Goal: Transaction & Acquisition: Purchase product/service

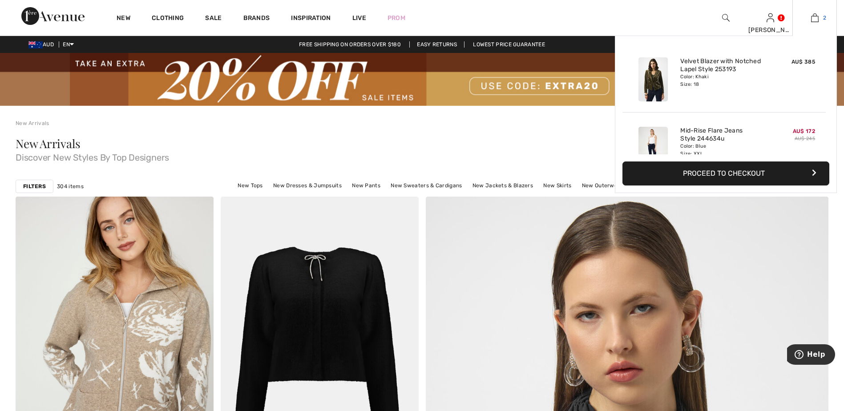
click at [820, 17] on link "2" at bounding box center [815, 17] width 44 height 11
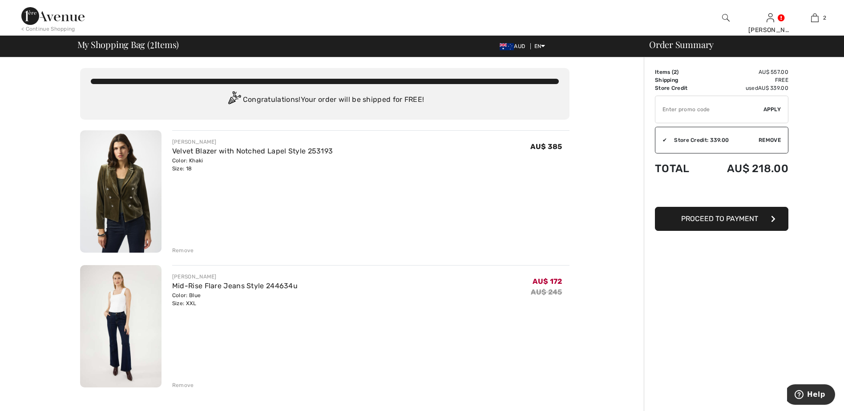
click at [726, 104] on input "TEXT" at bounding box center [709, 109] width 108 height 27
type input "EXTRA20"
click at [776, 108] on span "Apply" at bounding box center [772, 109] width 18 height 8
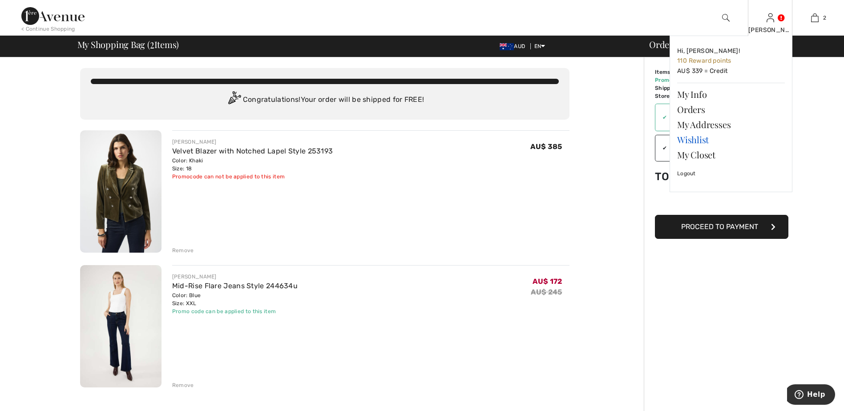
click at [697, 141] on link "Wishlist" at bounding box center [731, 139] width 108 height 15
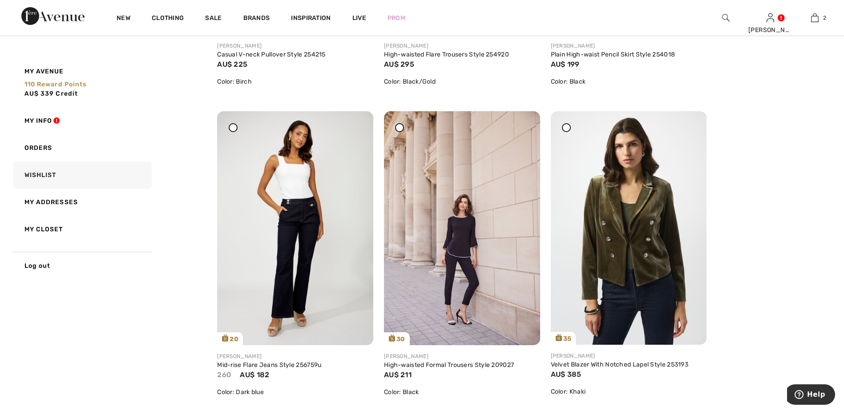
scroll to position [979, 0]
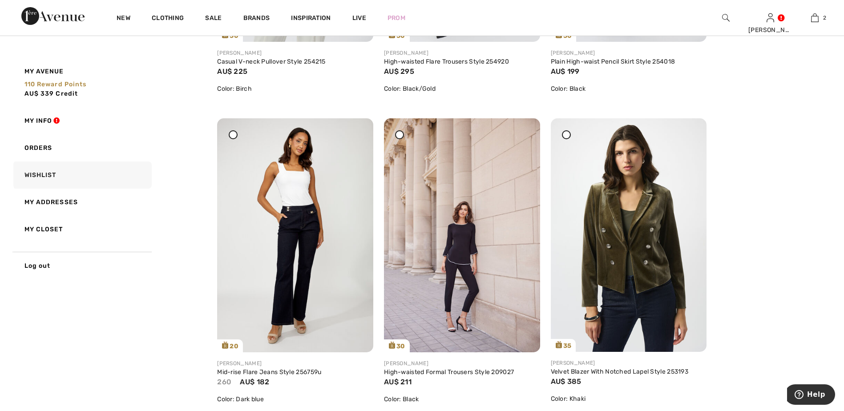
drag, startPoint x: 355, startPoint y: 133, endPoint x: 464, endPoint y: 27, distance: 151.6
click at [355, 128] on icon at bounding box center [355, 124] width 5 height 6
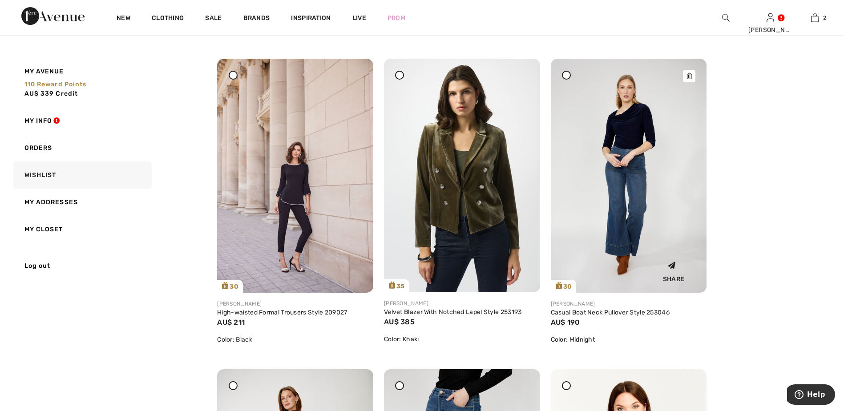
scroll to position [1023, 0]
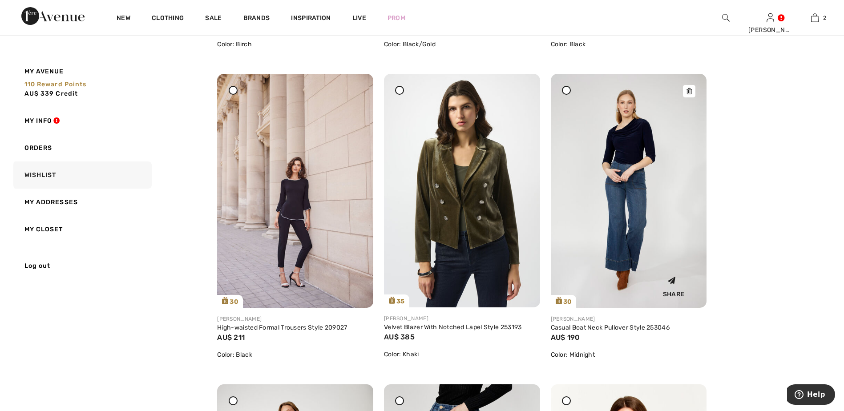
click at [639, 191] on img at bounding box center [629, 191] width 156 height 234
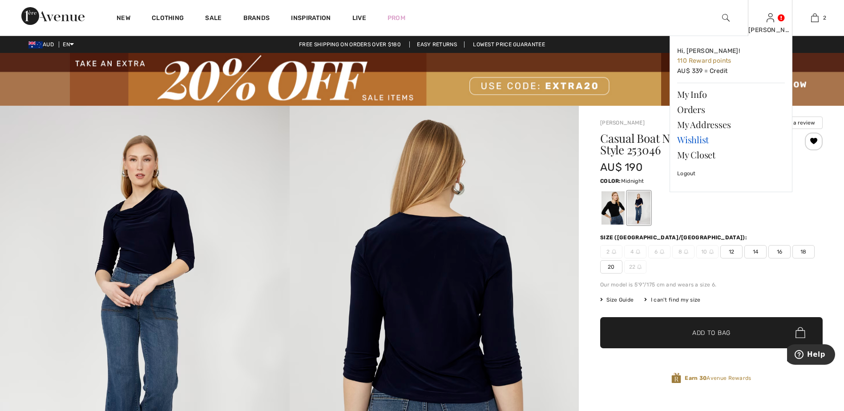
click at [706, 141] on link "Wishlist" at bounding box center [731, 139] width 108 height 15
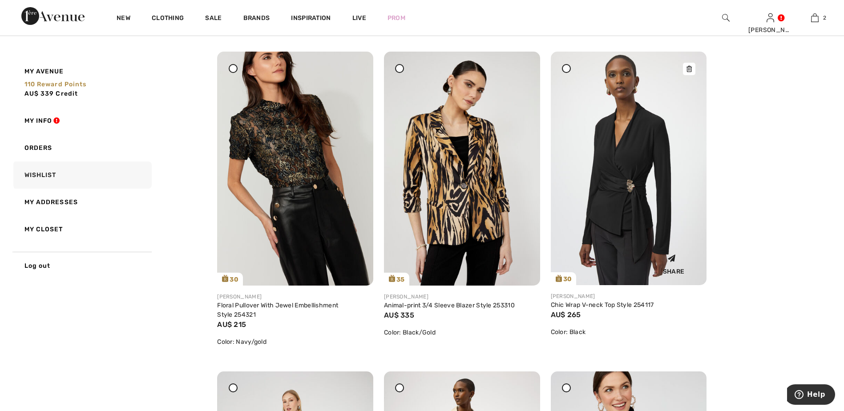
scroll to position [89, 0]
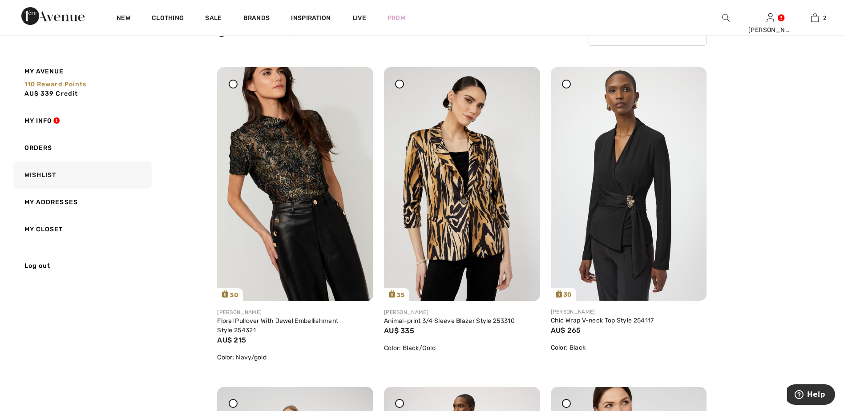
drag, startPoint x: 688, startPoint y: 85, endPoint x: 457, endPoint y: 26, distance: 238.5
click at [688, 77] on icon at bounding box center [688, 73] width 5 height 6
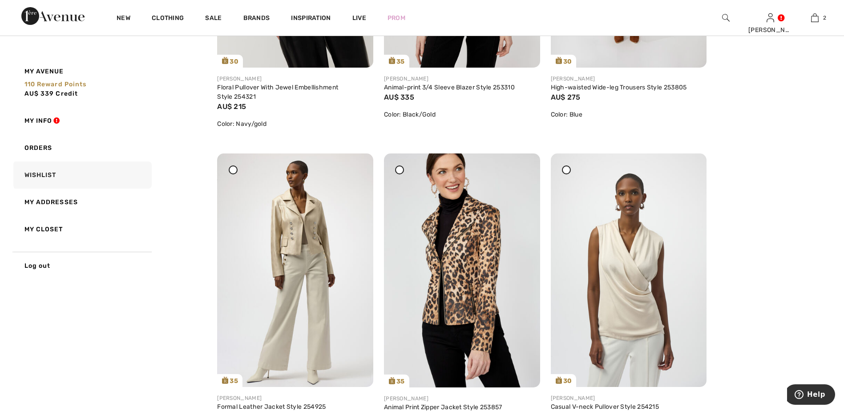
scroll to position [400, 0]
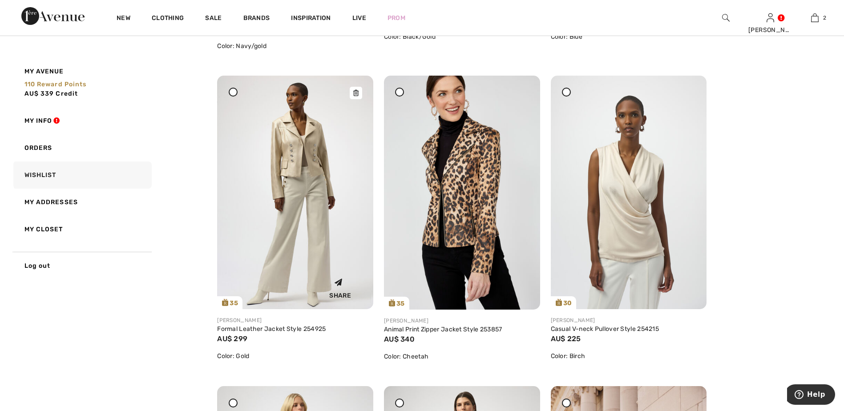
click at [355, 93] on icon at bounding box center [355, 93] width 5 height 6
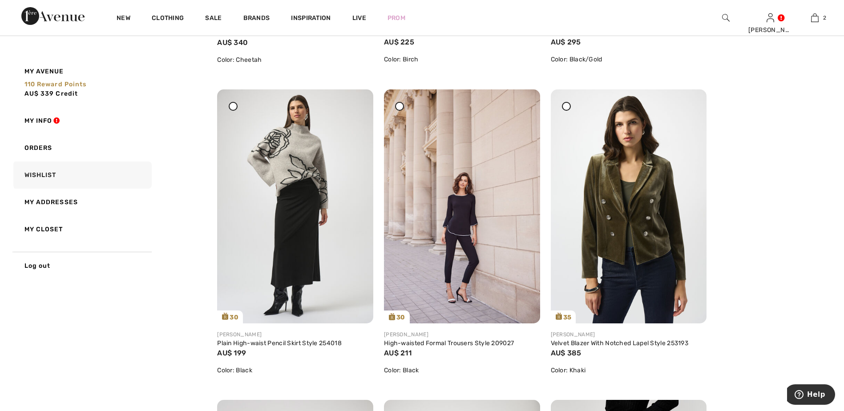
scroll to position [712, 0]
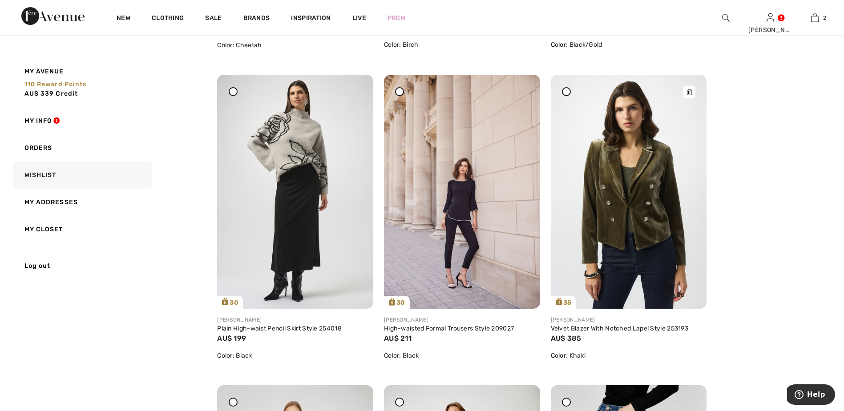
click at [661, 242] on img at bounding box center [629, 192] width 156 height 234
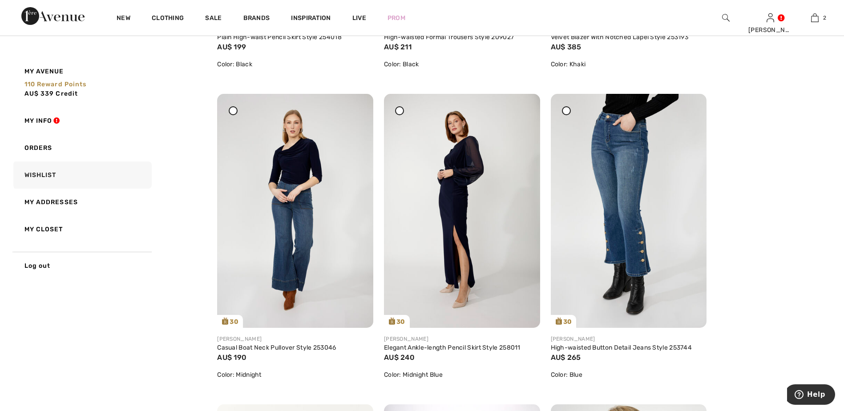
scroll to position [1023, 0]
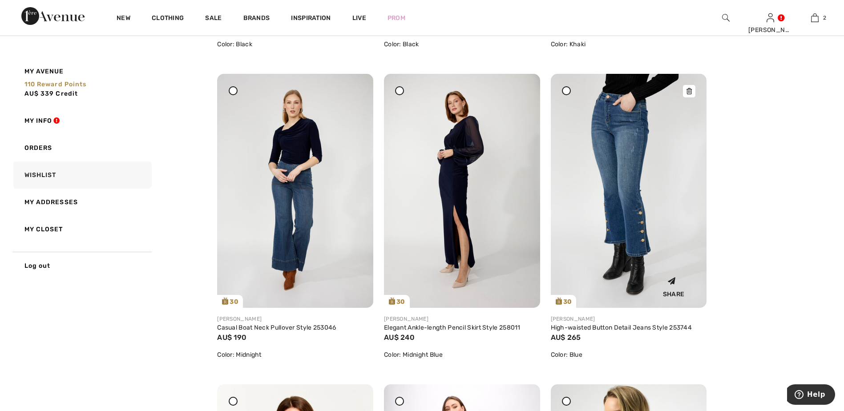
click at [652, 229] on img at bounding box center [629, 191] width 156 height 234
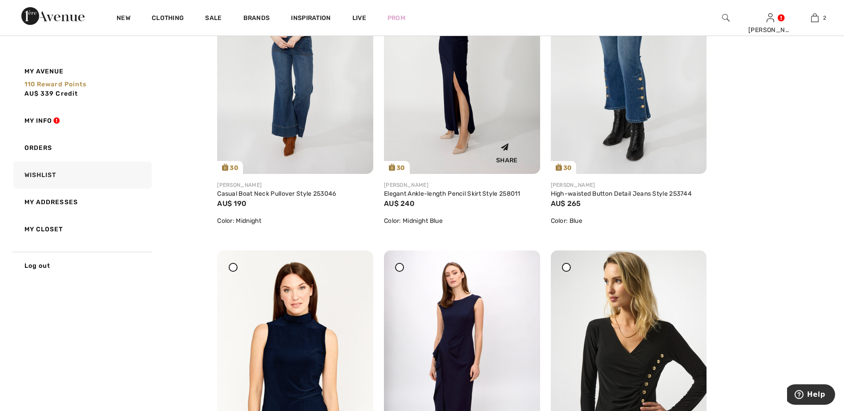
scroll to position [1023, 0]
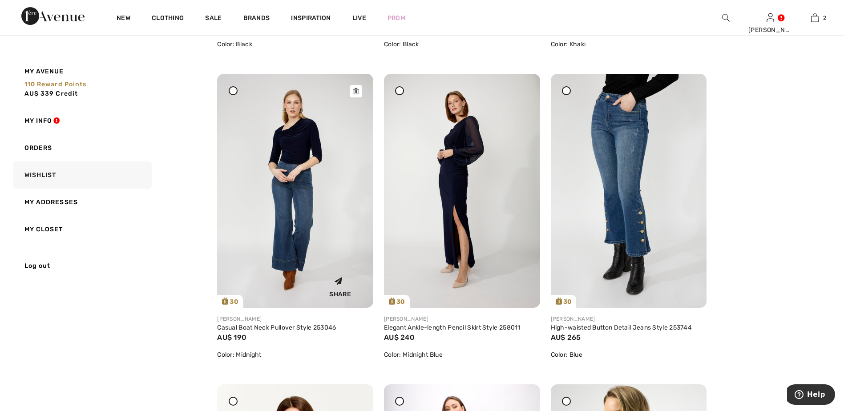
click at [355, 87] on div at bounding box center [356, 91] width 12 height 12
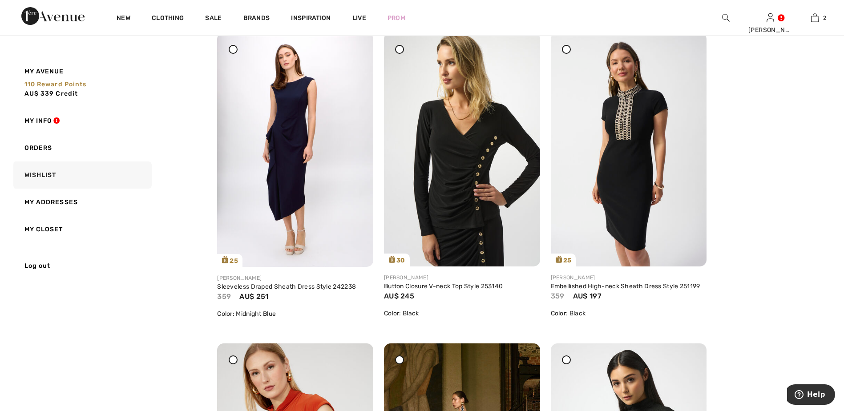
scroll to position [1379, 0]
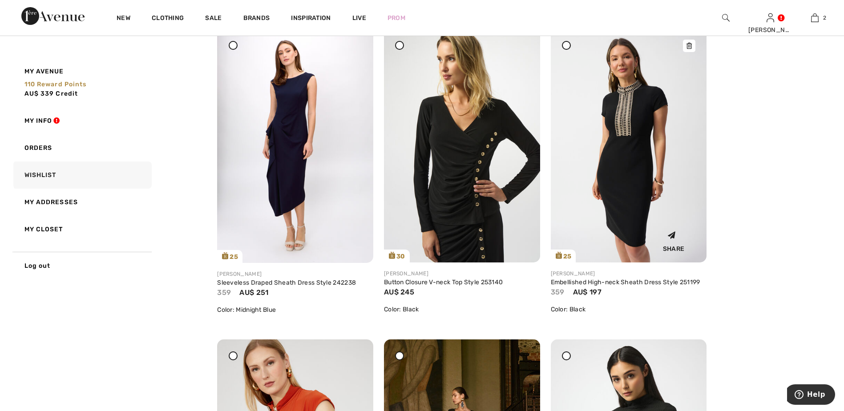
click at [686, 48] on icon at bounding box center [688, 46] width 5 height 6
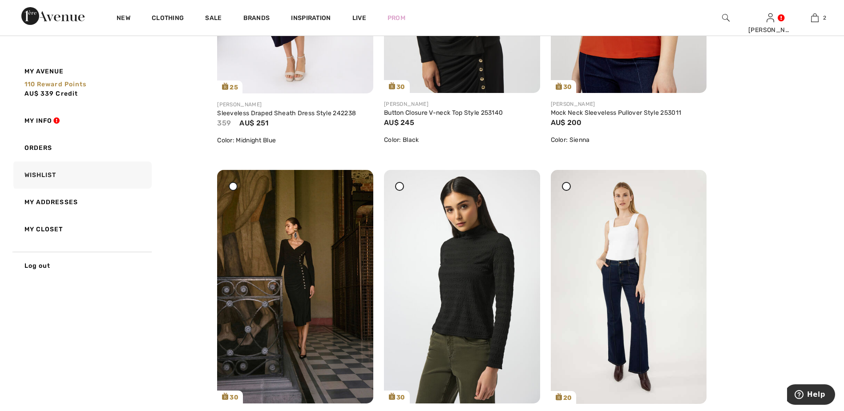
scroll to position [1468, 0]
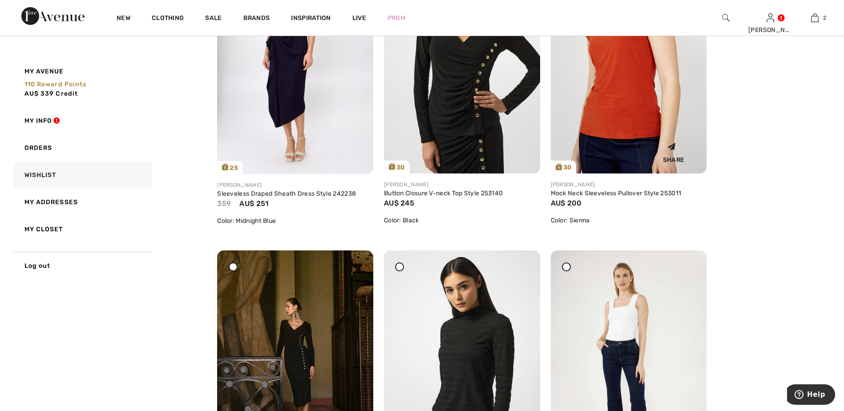
click at [617, 138] on div "Share" at bounding box center [628, 151] width 143 height 32
click at [618, 142] on div "Share" at bounding box center [628, 151] width 143 height 32
click at [632, 132] on img at bounding box center [629, 56] width 156 height 234
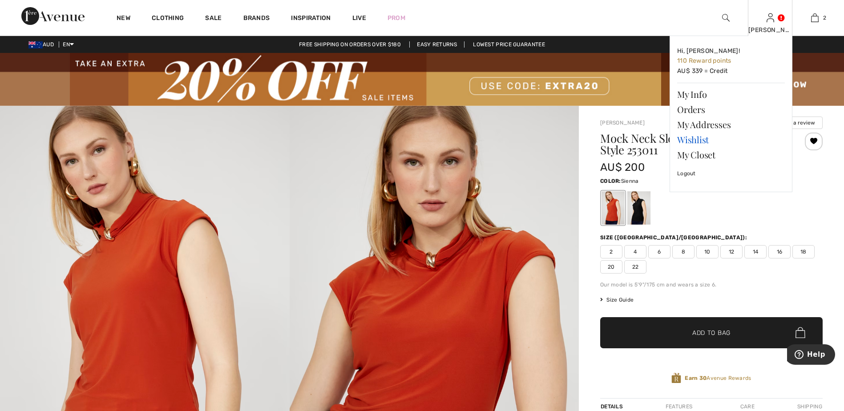
click at [697, 138] on link "Wishlist" at bounding box center [731, 139] width 108 height 15
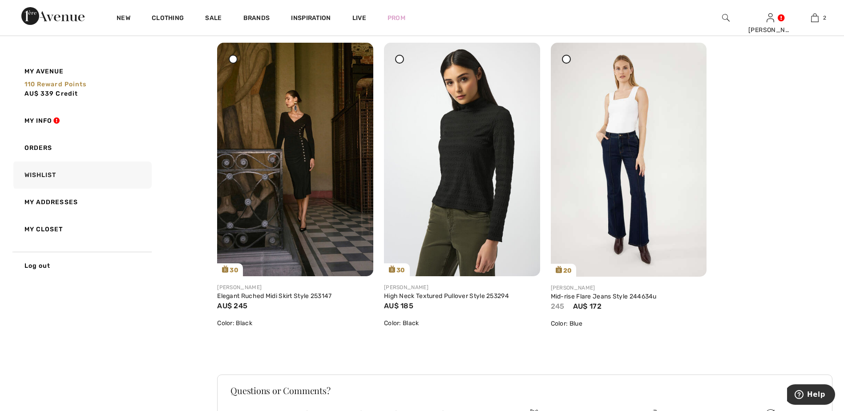
scroll to position [1691, 0]
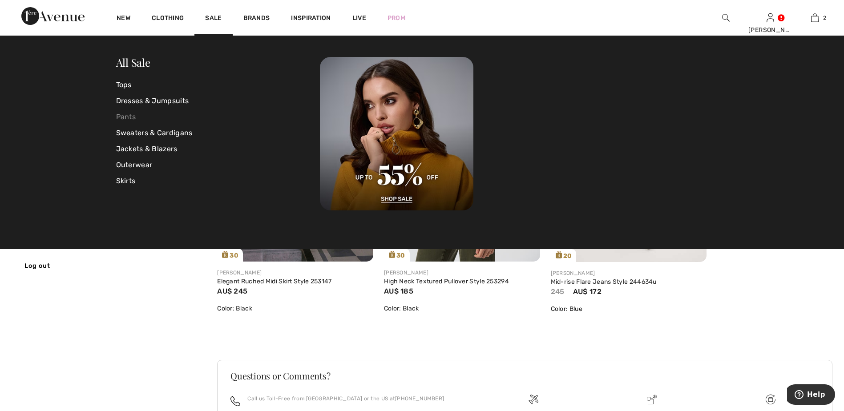
click at [130, 117] on link "Pants" at bounding box center [218, 117] width 204 height 16
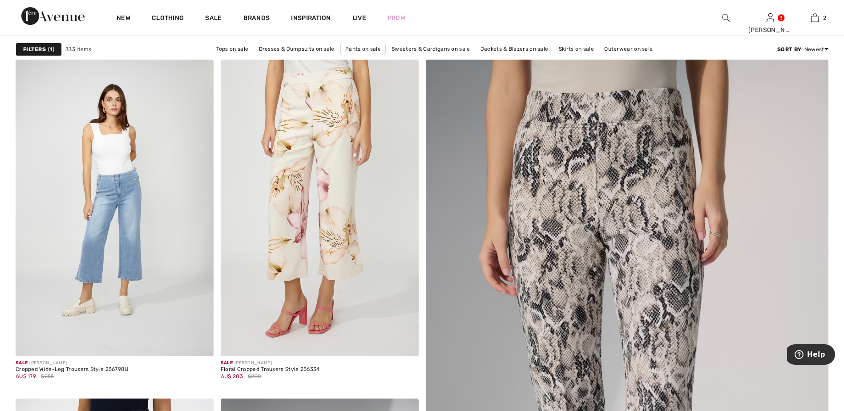
scroll to position [133, 0]
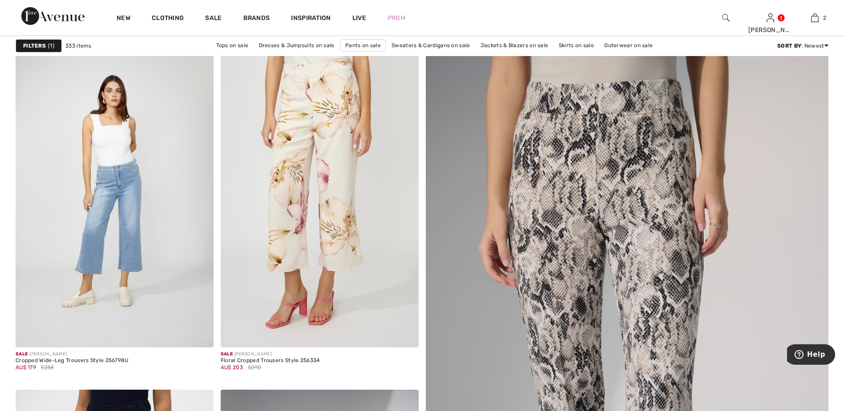
click at [33, 44] on strong "Filters" at bounding box center [34, 46] width 23 height 8
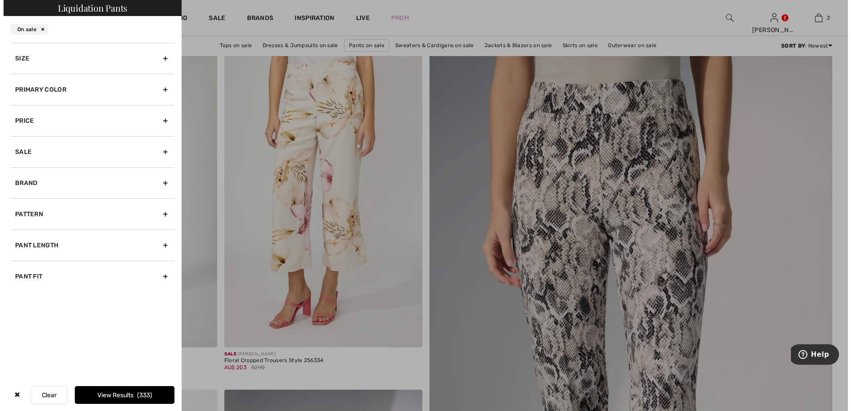
scroll to position [134, 0]
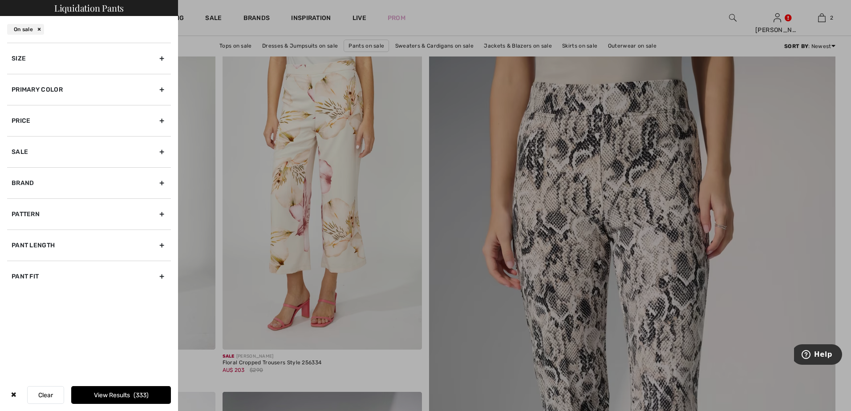
click at [159, 59] on div "Size" at bounding box center [89, 58] width 164 height 31
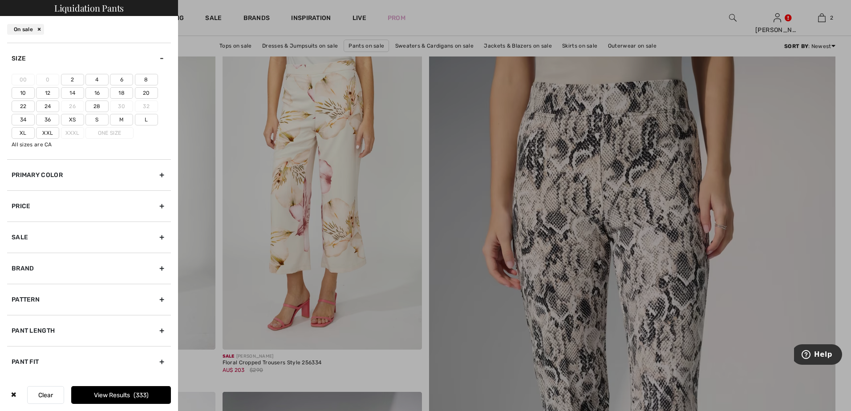
click at [47, 132] on label "Xxl" at bounding box center [47, 133] width 23 height 12
click at [0, 0] on input"] "Xxl" at bounding box center [0, 0] width 0 height 0
click at [142, 396] on span "13" at bounding box center [141, 395] width 11 height 8
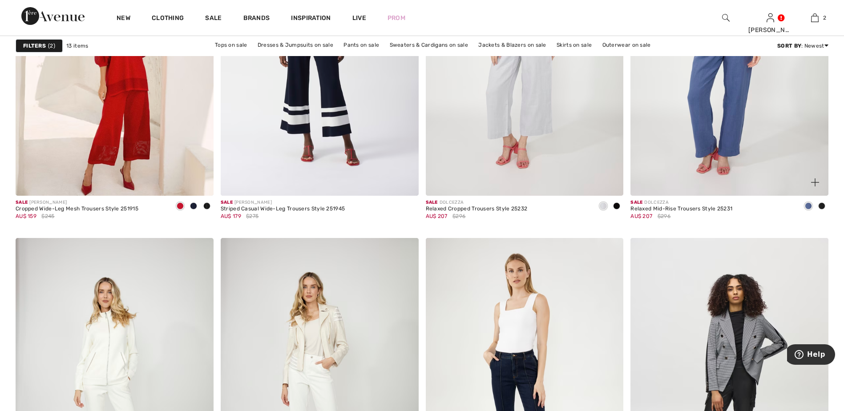
scroll to position [934, 0]
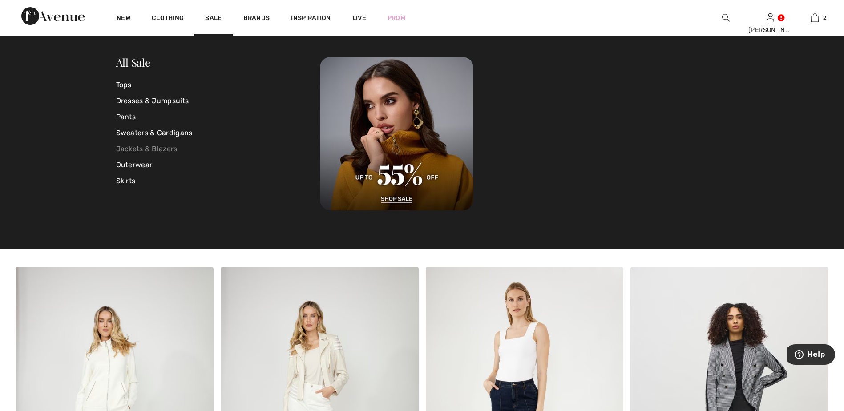
click at [138, 152] on link "Jackets & Blazers" at bounding box center [218, 149] width 204 height 16
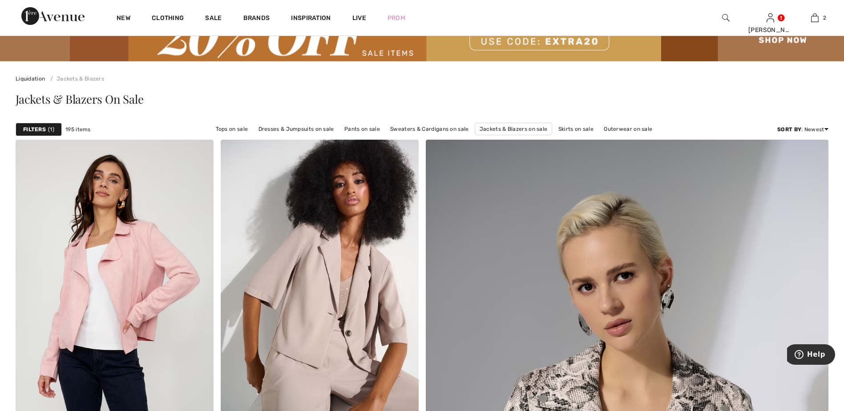
click at [43, 127] on strong "Filters" at bounding box center [34, 129] width 23 height 8
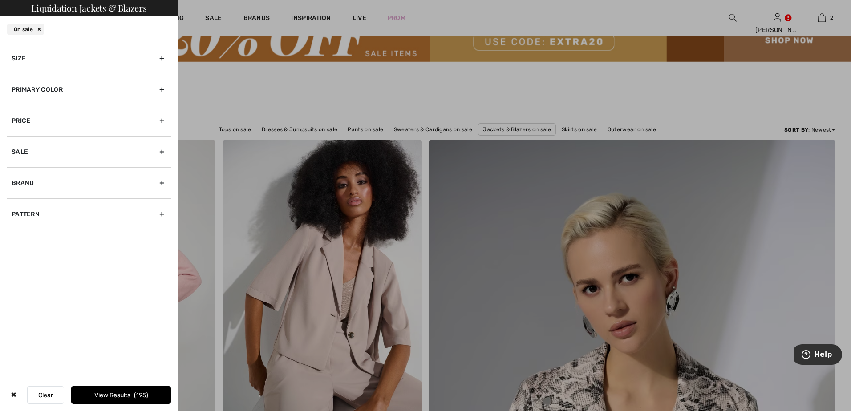
click at [162, 57] on div "Size" at bounding box center [89, 58] width 164 height 31
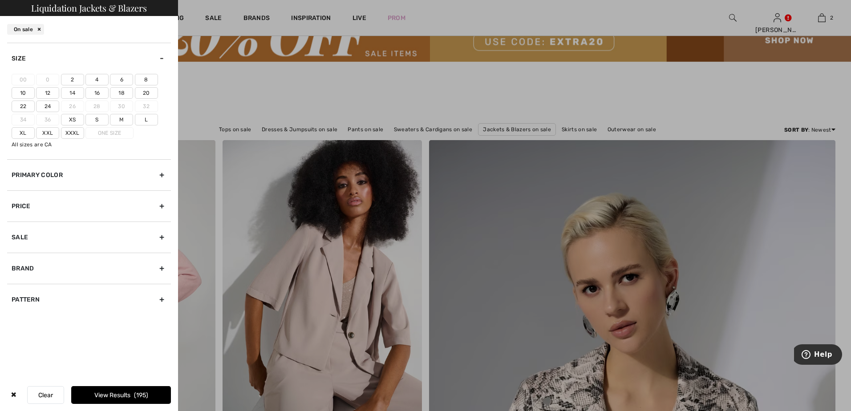
click at [119, 94] on label "18" at bounding box center [121, 93] width 23 height 12
click at [0, 0] on input"] "18" at bounding box center [0, 0] width 0 height 0
click at [47, 135] on label "Xxl" at bounding box center [47, 133] width 23 height 12
click at [0, 0] on input"] "Xxl" at bounding box center [0, 0] width 0 height 0
click at [24, 135] on label "Xl" at bounding box center [23, 133] width 23 height 12
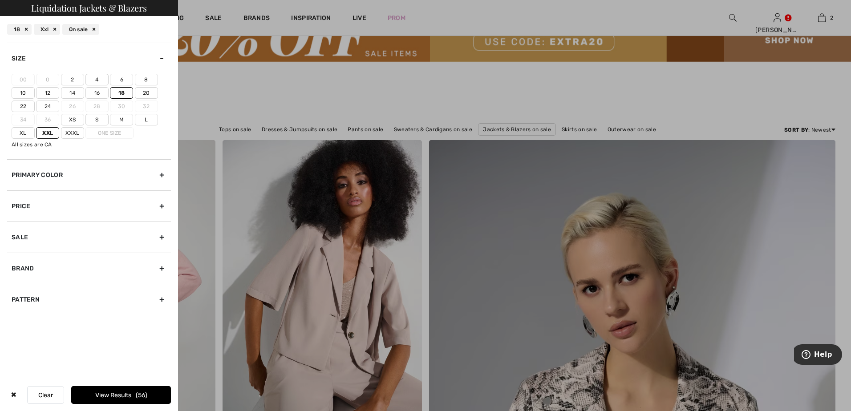
click at [0, 0] on input"] "Xl" at bounding box center [0, 0] width 0 height 0
click at [99, 396] on button "View Results 63" at bounding box center [121, 395] width 100 height 18
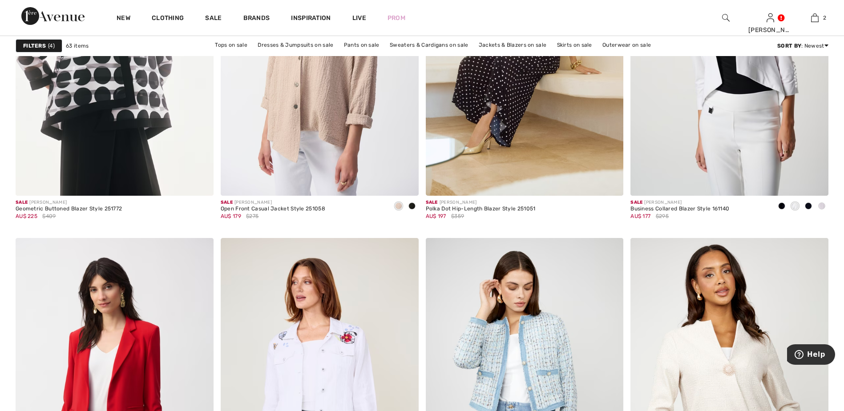
scroll to position [4582, 0]
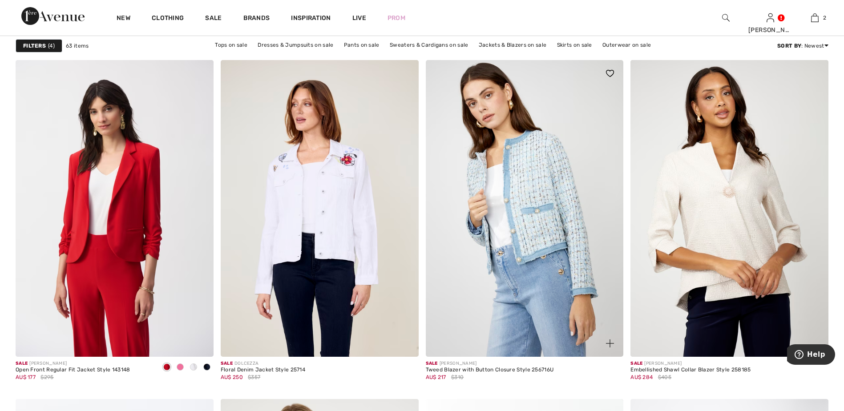
click at [563, 174] on img at bounding box center [525, 208] width 198 height 297
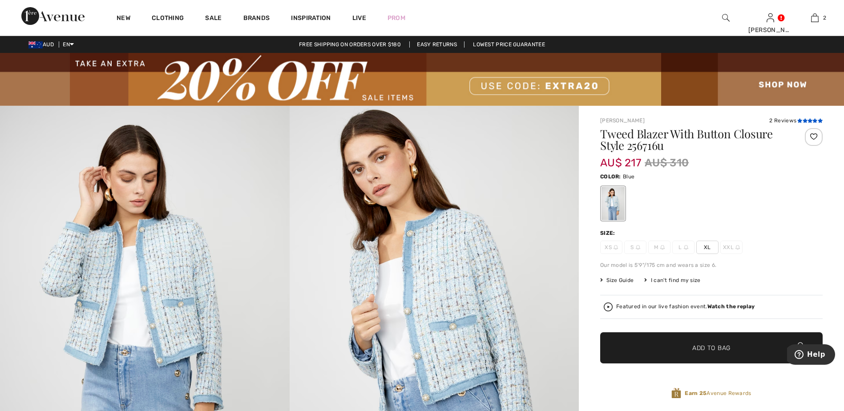
click at [805, 118] on icon at bounding box center [805, 120] width 5 height 4
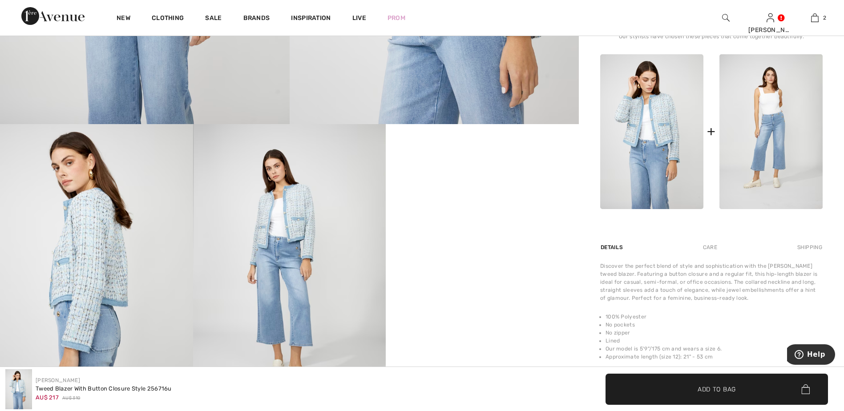
scroll to position [399, 0]
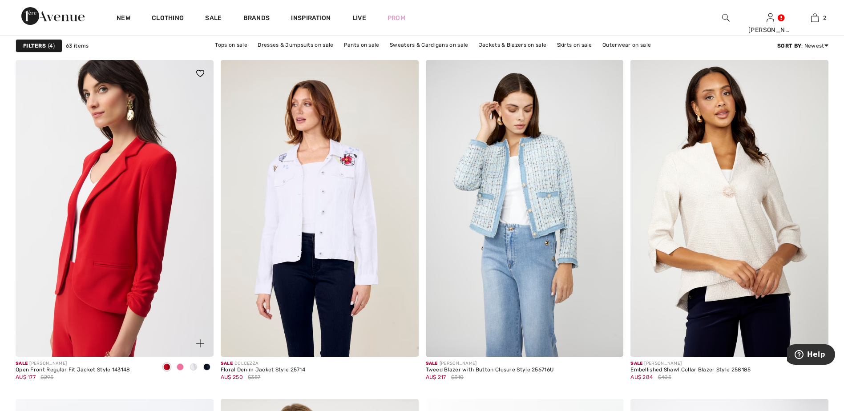
click at [125, 196] on img at bounding box center [115, 208] width 198 height 297
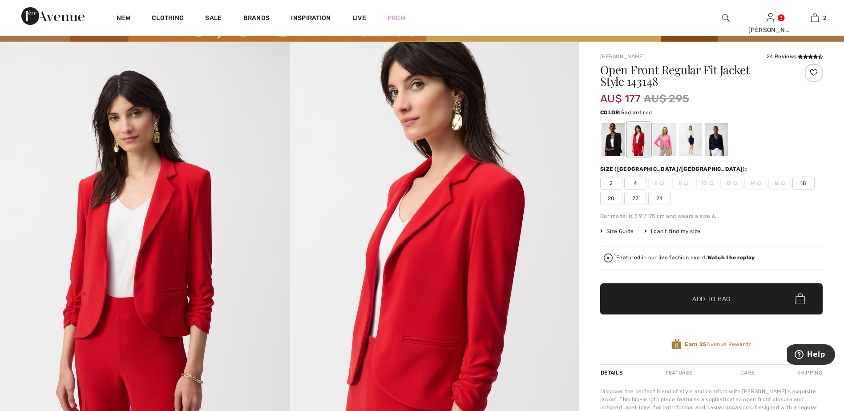
scroll to position [44, 0]
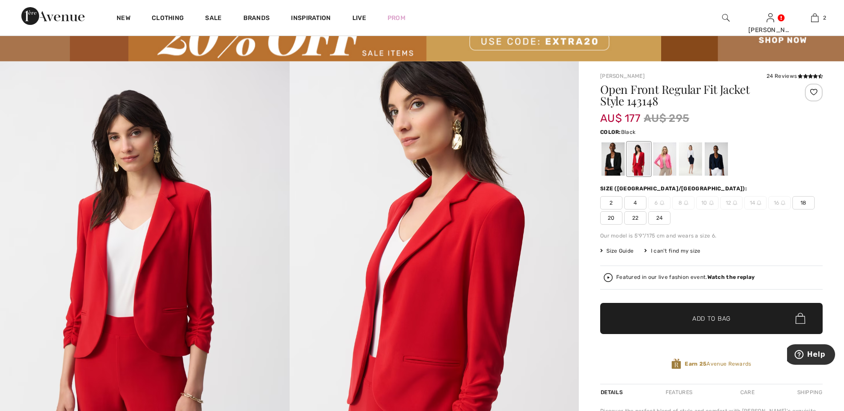
click at [617, 160] on div at bounding box center [612, 158] width 23 height 33
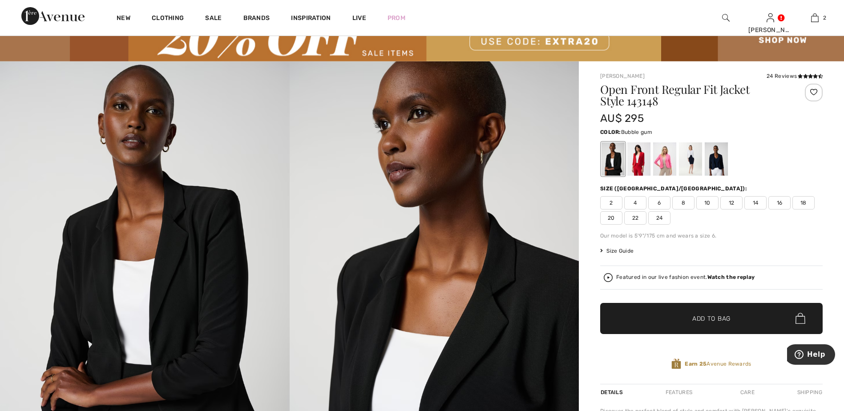
click at [665, 157] on div at bounding box center [664, 158] width 23 height 33
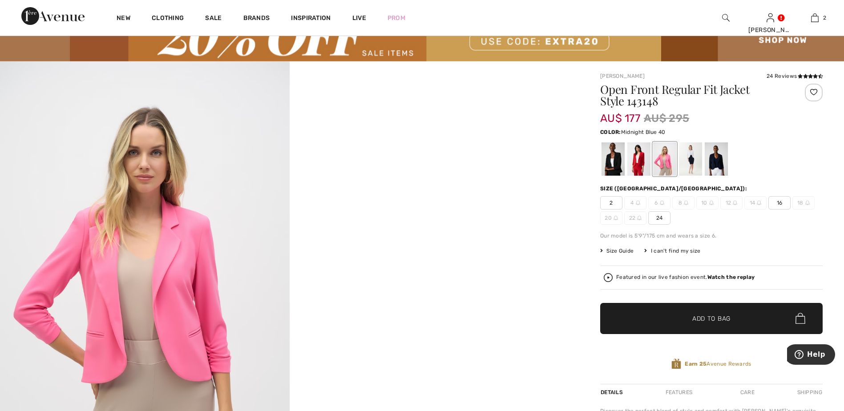
click at [716, 155] on div at bounding box center [716, 158] width 23 height 33
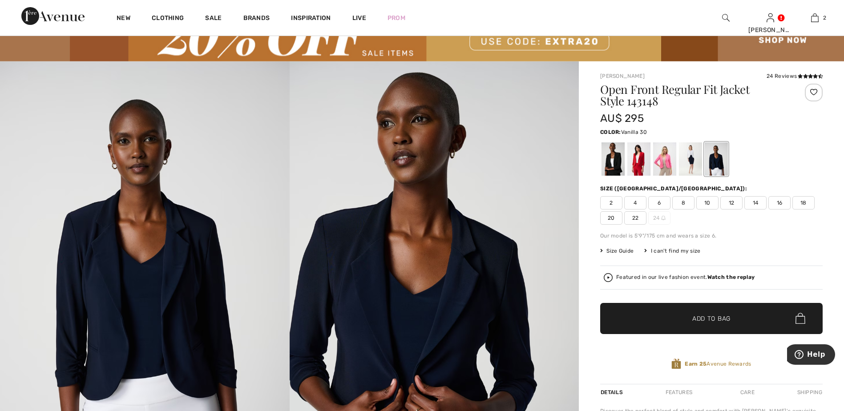
click at [696, 158] on div at bounding box center [690, 158] width 23 height 33
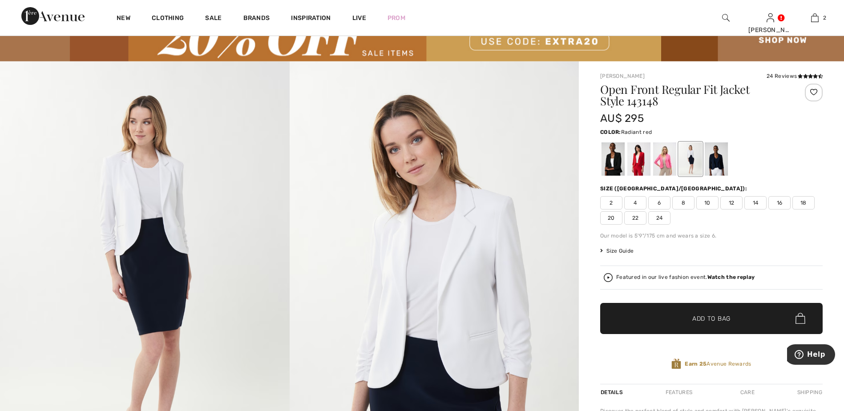
click at [640, 160] on div at bounding box center [638, 158] width 23 height 33
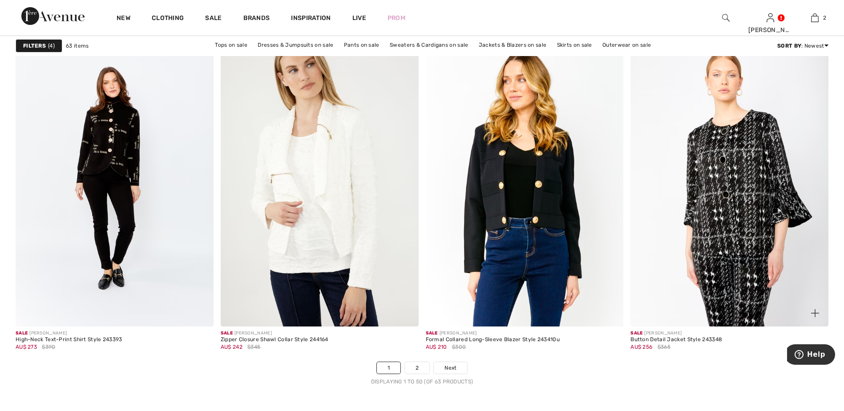
scroll to position [4938, 0]
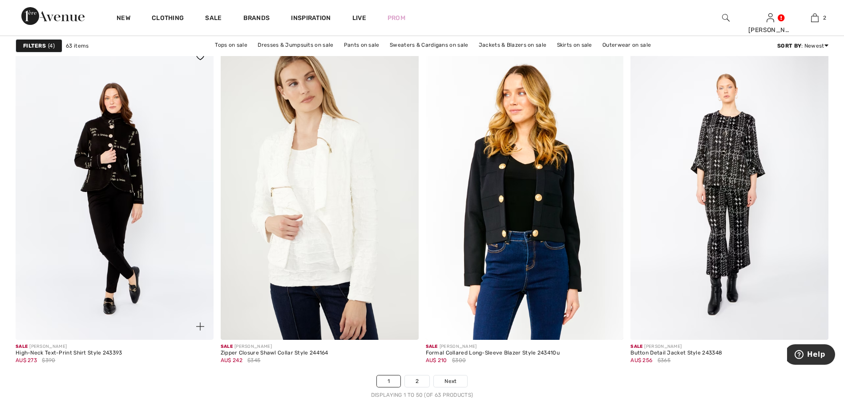
click at [142, 249] on img at bounding box center [115, 191] width 198 height 297
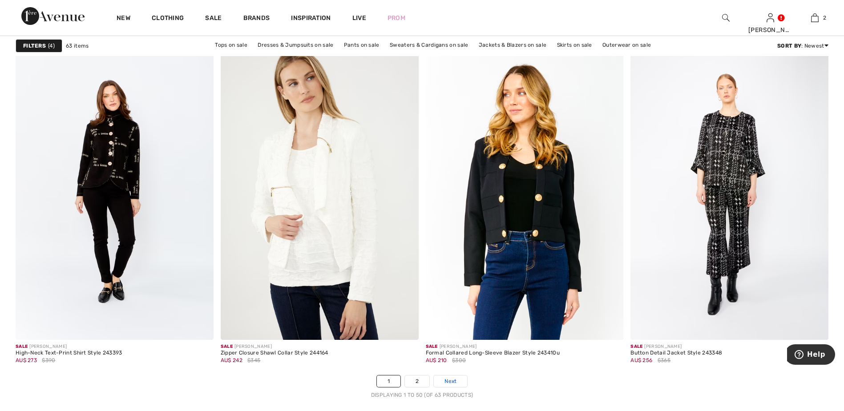
click at [452, 381] on span "Next" at bounding box center [450, 381] width 12 height 8
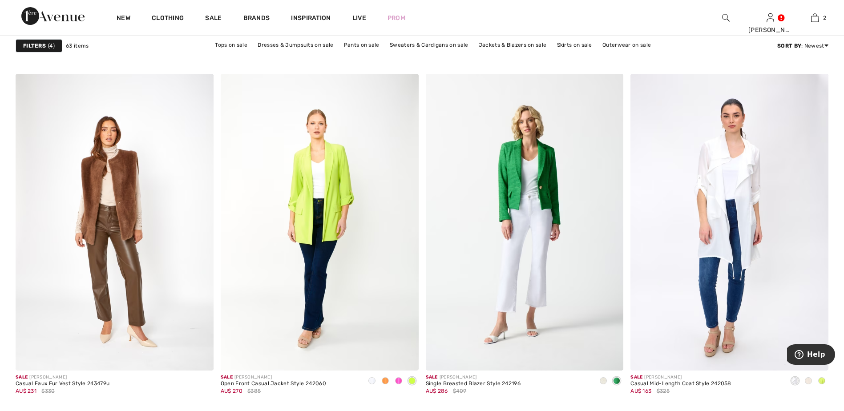
scroll to position [801, 0]
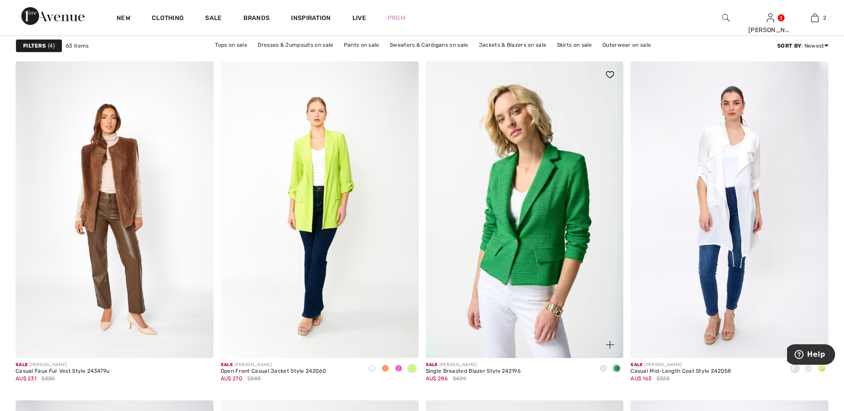
click at [502, 221] on img at bounding box center [525, 209] width 198 height 297
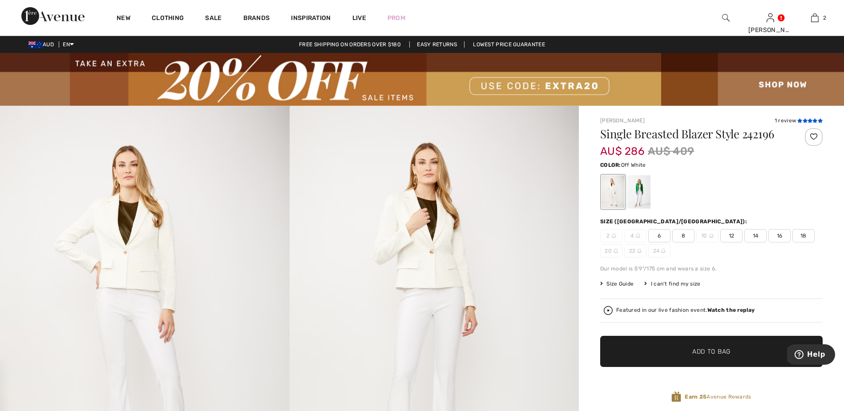
click at [803, 121] on icon at bounding box center [805, 120] width 5 height 4
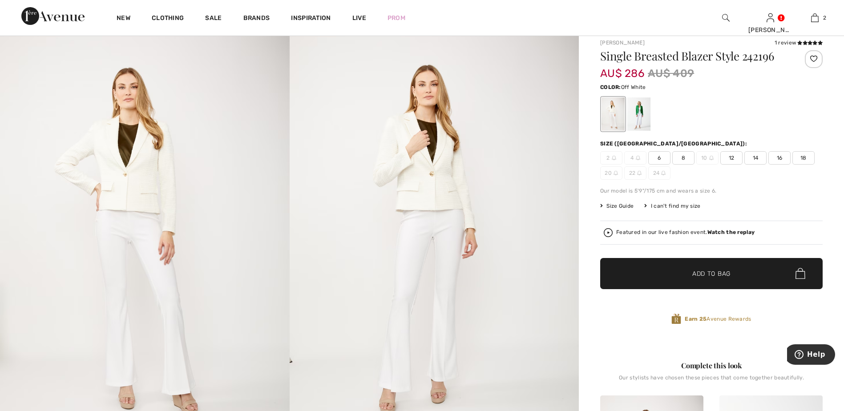
scroll to position [41, 0]
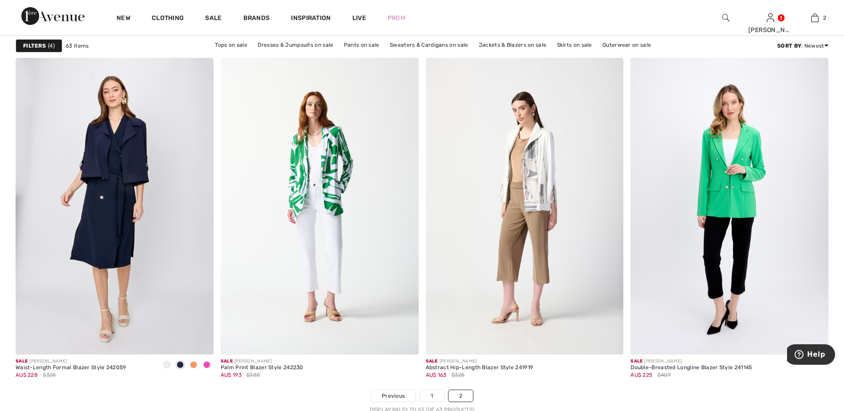
scroll to position [1157, 0]
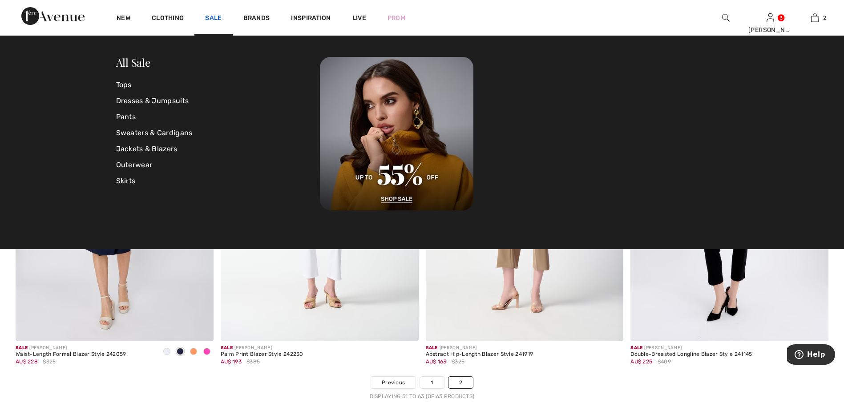
click at [216, 20] on link "Sale" at bounding box center [213, 18] width 16 height 9
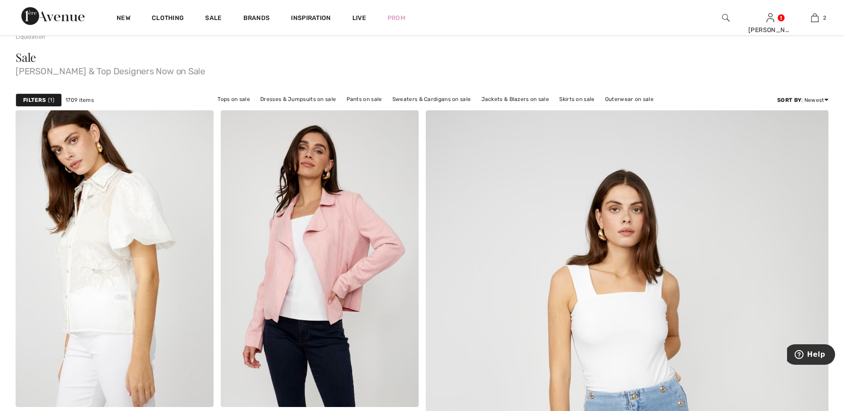
scroll to position [89, 0]
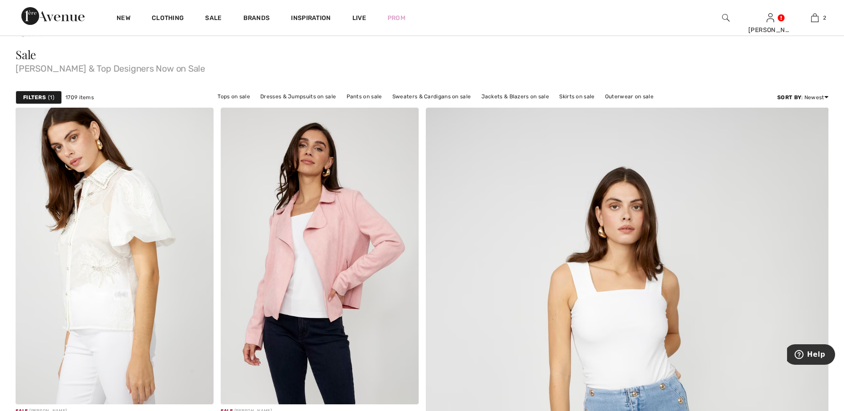
click at [49, 97] on span "1" at bounding box center [51, 97] width 6 height 8
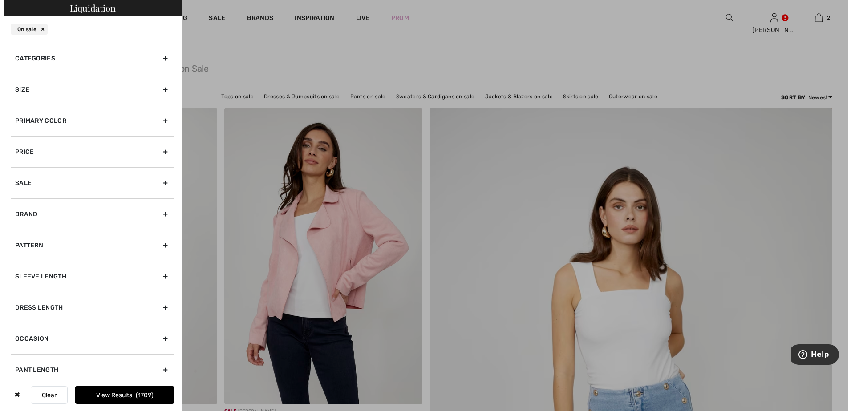
scroll to position [89, 0]
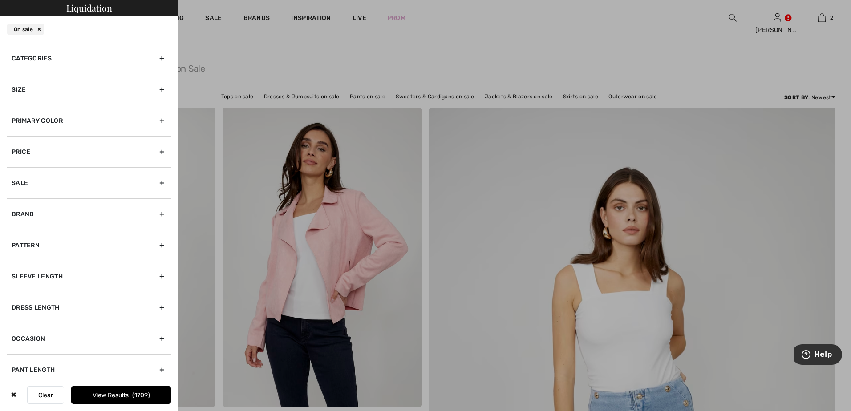
click at [154, 89] on div "Size" at bounding box center [89, 89] width 164 height 31
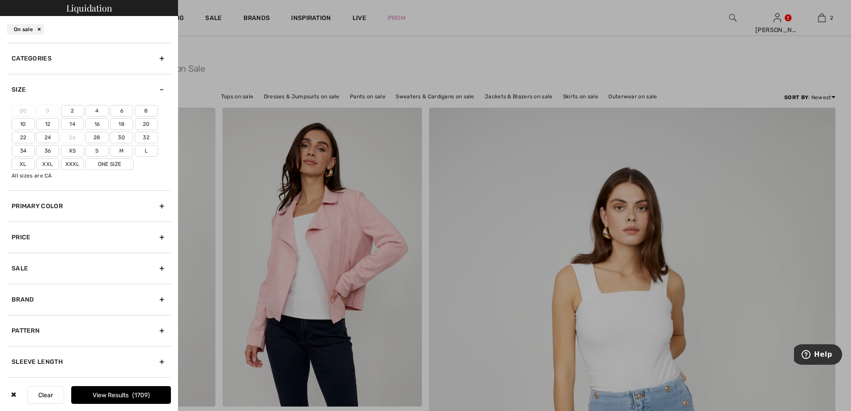
click at [119, 125] on label "18" at bounding box center [121, 124] width 23 height 12
click at [0, 0] on input"] "18" at bounding box center [0, 0] width 0 height 0
click at [118, 393] on button "View Results 356" at bounding box center [121, 395] width 100 height 18
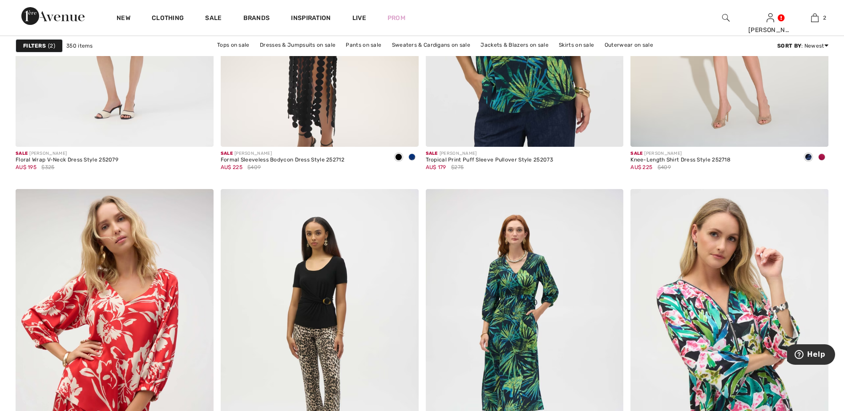
scroll to position [5027, 0]
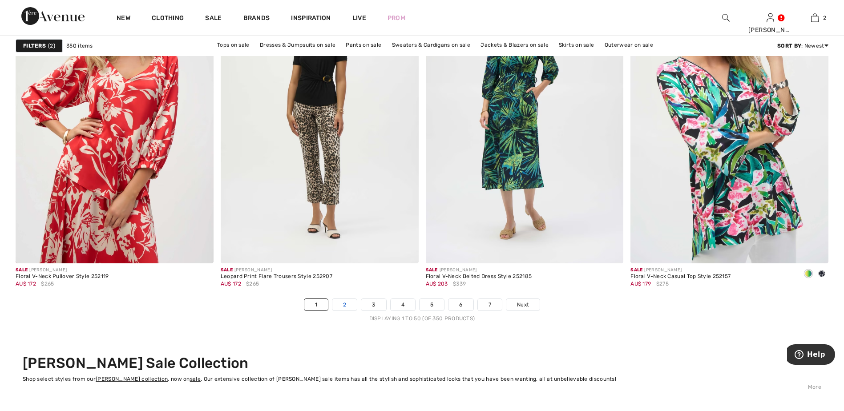
click at [345, 304] on link "2" at bounding box center [344, 305] width 24 height 12
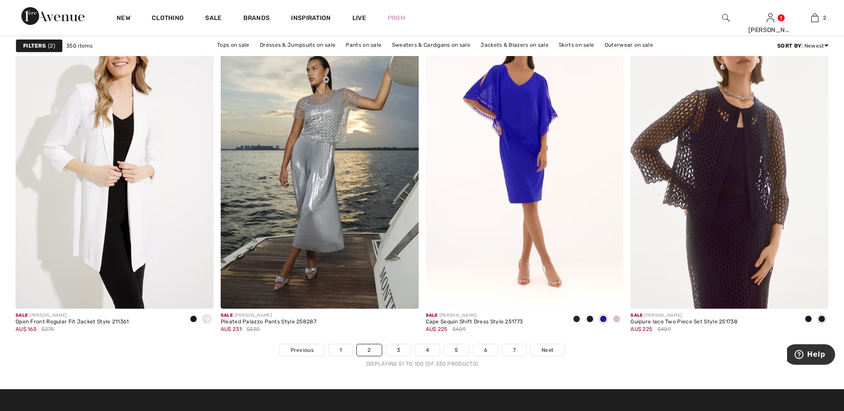
scroll to position [4983, 0]
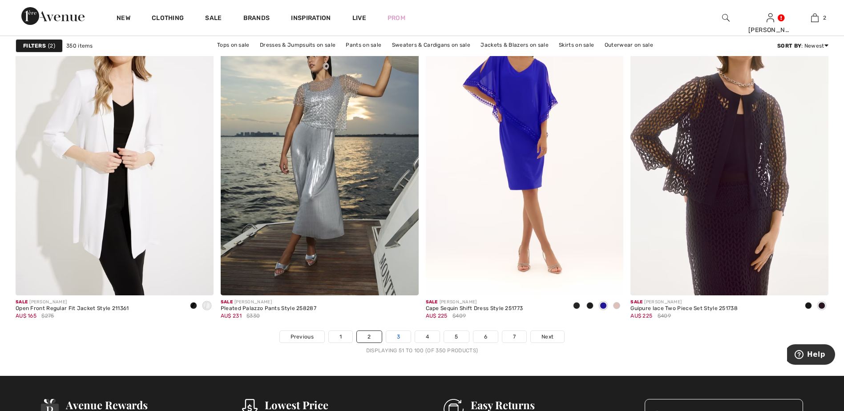
click at [397, 335] on link "3" at bounding box center [398, 337] width 24 height 12
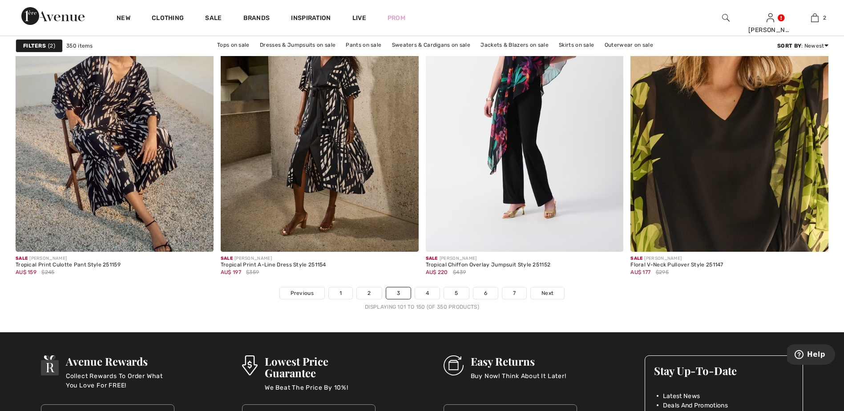
scroll to position [5027, 0]
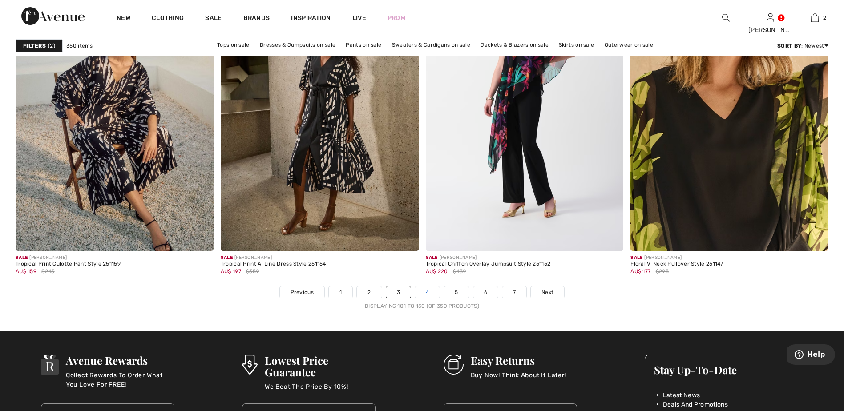
click at [416, 292] on link "4" at bounding box center [427, 293] width 24 height 12
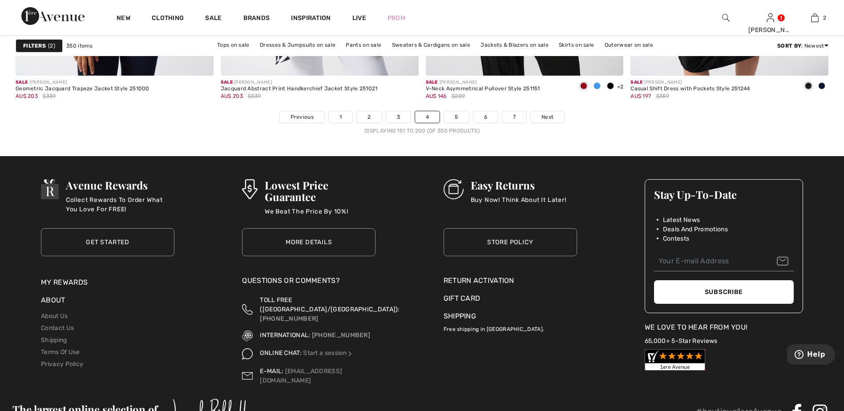
scroll to position [5205, 0]
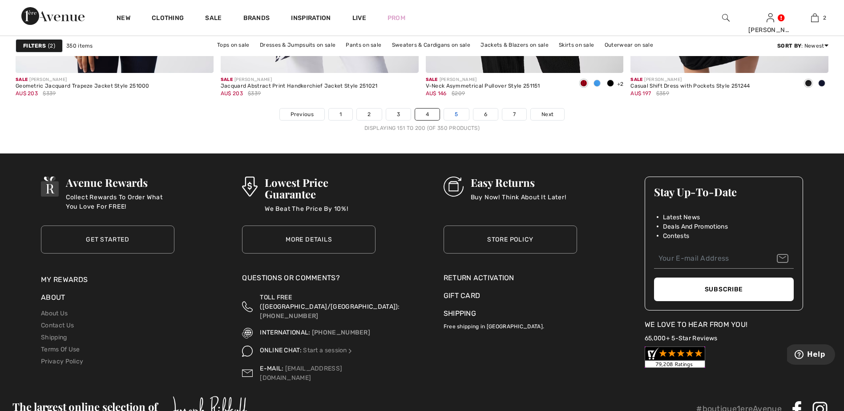
click at [463, 117] on link "5" at bounding box center [456, 115] width 24 height 12
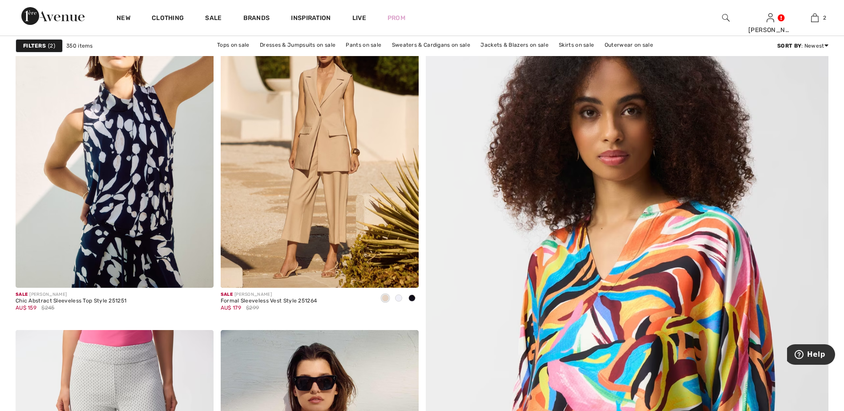
scroll to position [178, 0]
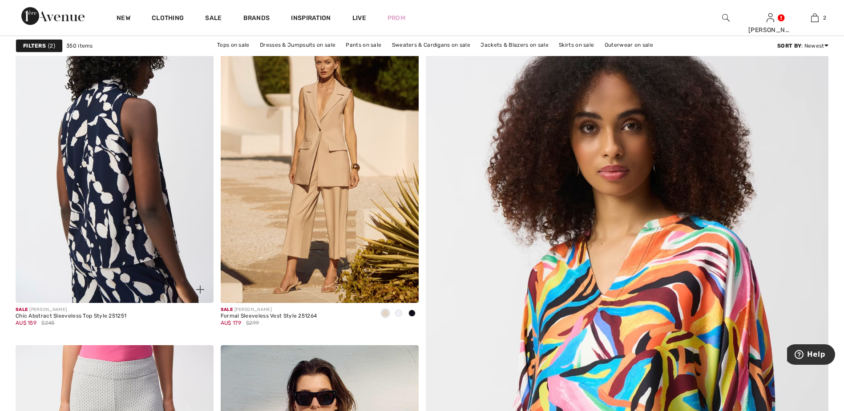
click at [120, 184] on img at bounding box center [115, 154] width 198 height 297
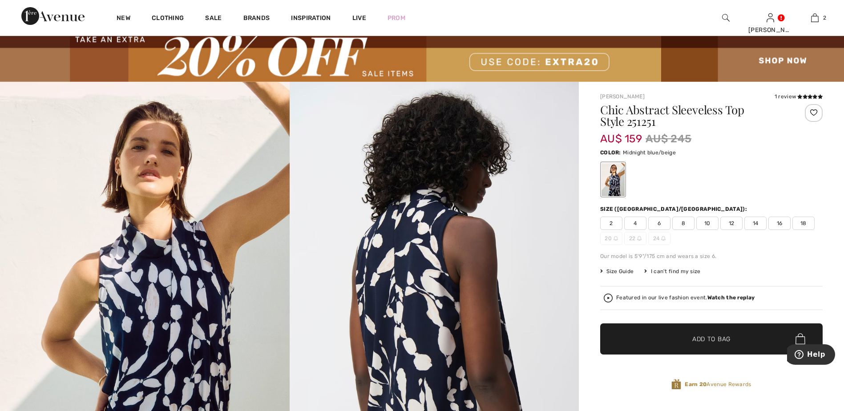
scroll to position [44, 0]
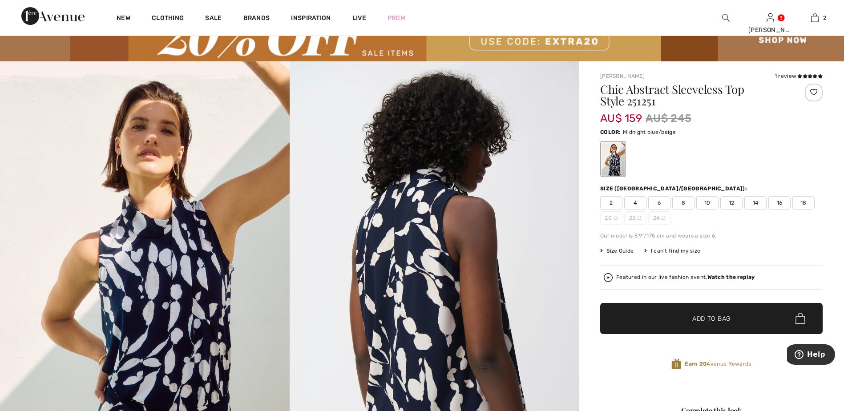
click at [804, 201] on span "18" at bounding box center [803, 202] width 22 height 13
click at [758, 319] on span "✔ Added to Bag Add to Bag" at bounding box center [711, 318] width 222 height 31
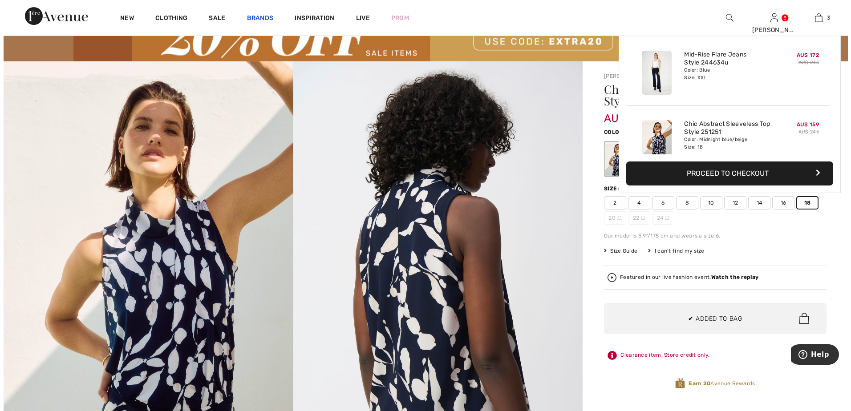
scroll to position [97, 0]
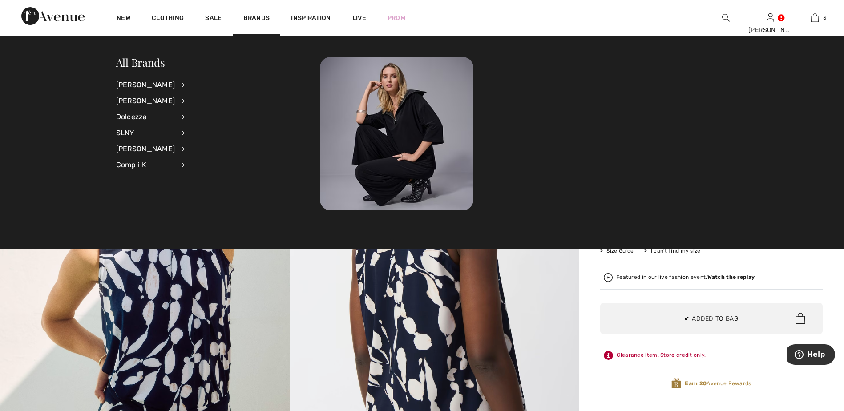
drag, startPoint x: 100, startPoint y: 9, endPoint x: 81, endPoint y: 1, distance: 21.1
click at [100, 9] on div "New Clothing Sale Brands Inspiration Live Prom Kellie Hi, Kellie! 110 Reward po…" at bounding box center [422, 18] width 844 height 36
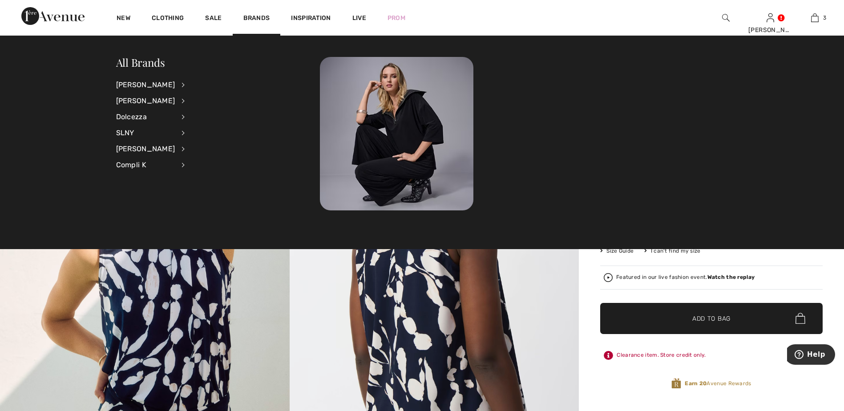
click at [12, 267] on img at bounding box center [145, 278] width 290 height 434
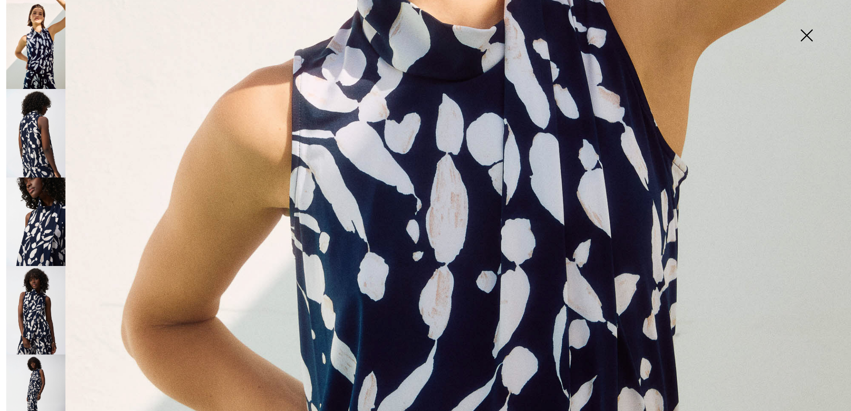
scroll to position [445, 0]
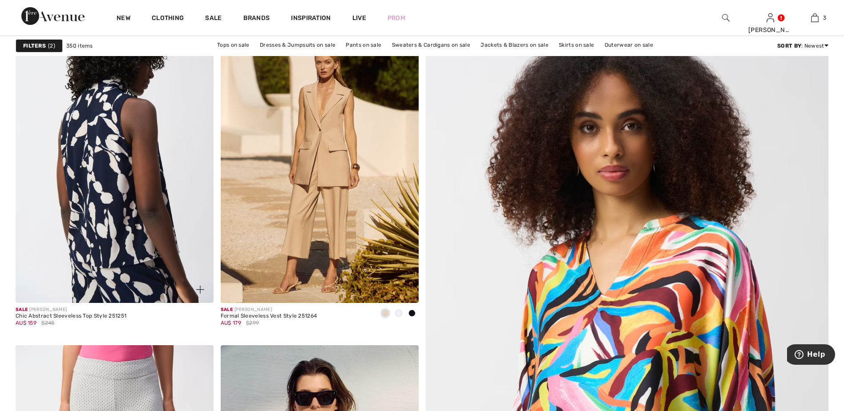
click at [137, 170] on img at bounding box center [115, 154] width 198 height 297
click at [153, 152] on img at bounding box center [115, 154] width 198 height 297
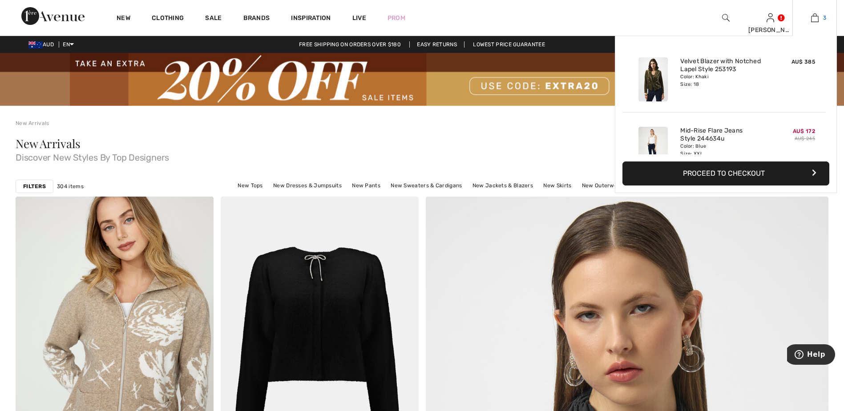
click at [813, 21] on img at bounding box center [815, 17] width 8 height 11
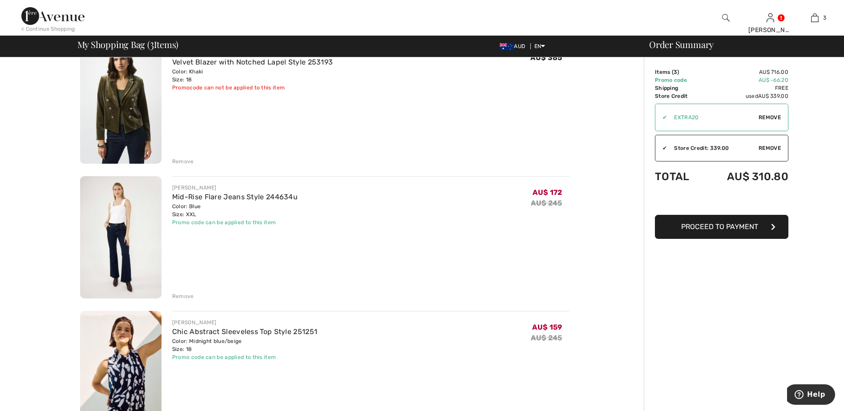
click at [189, 296] on div "Remove" at bounding box center [183, 296] width 22 height 8
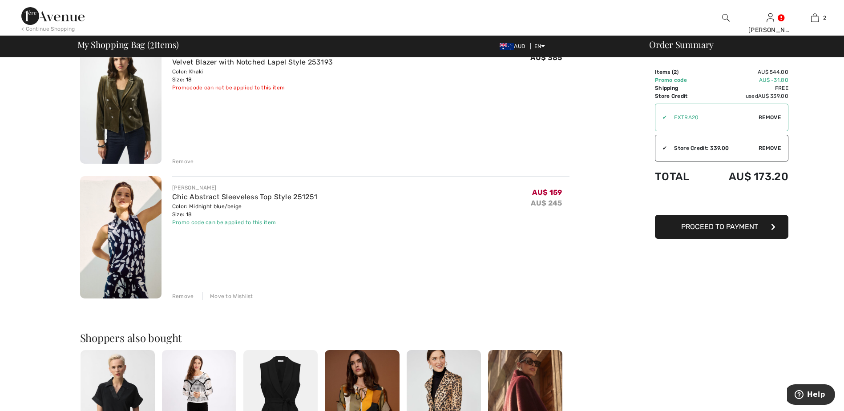
click at [128, 235] on img at bounding box center [120, 237] width 81 height 122
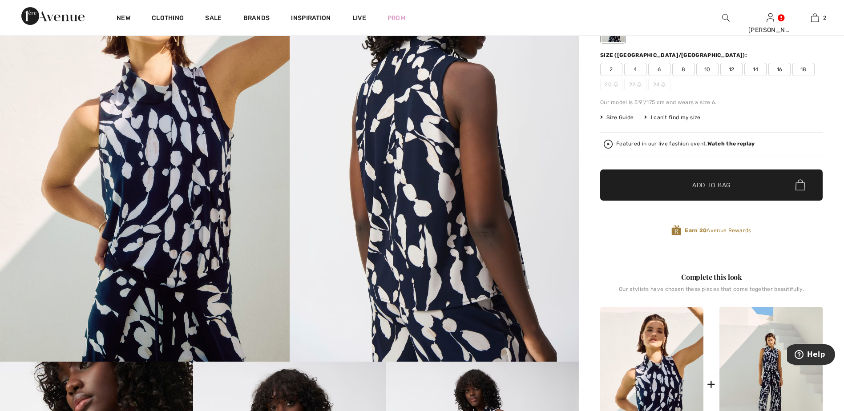
click at [150, 128] on img at bounding box center [145, 145] width 290 height 434
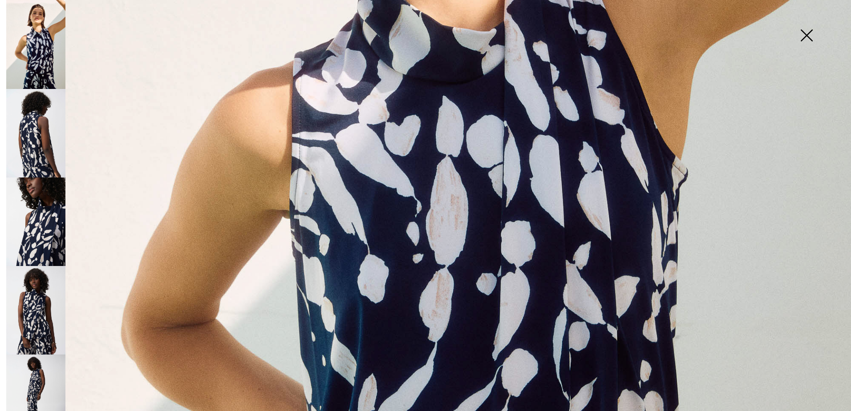
scroll to position [445, 0]
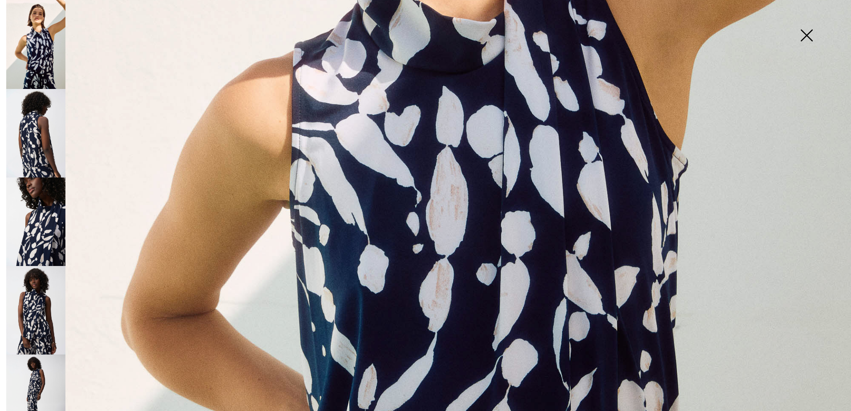
click at [32, 141] on img at bounding box center [35, 133] width 59 height 89
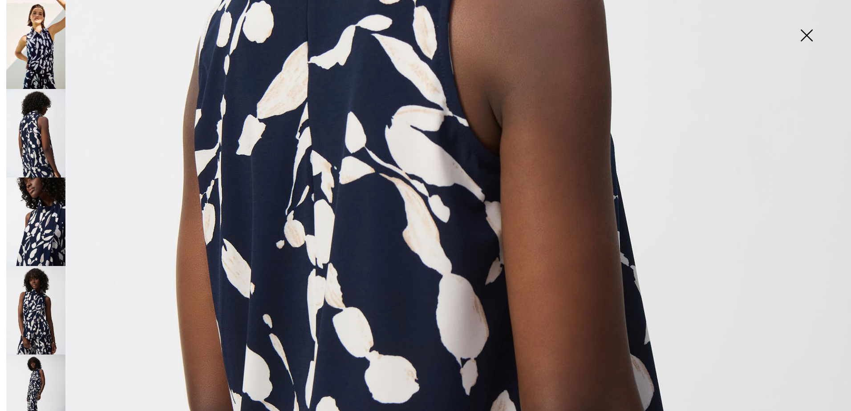
click at [32, 218] on img at bounding box center [35, 222] width 59 height 89
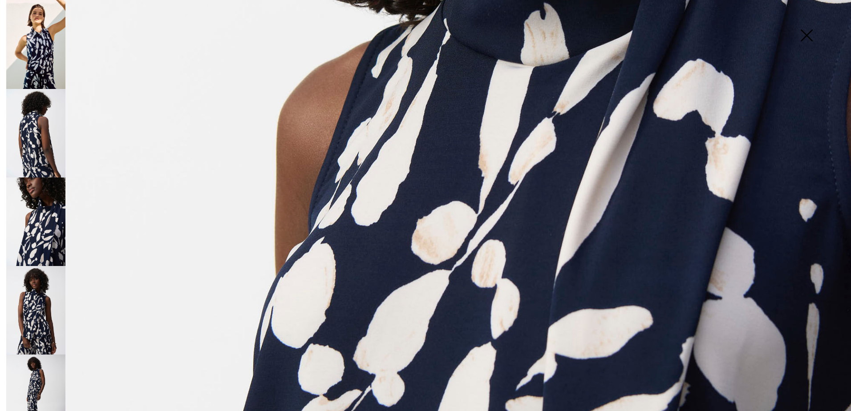
click at [30, 289] on img at bounding box center [35, 310] width 59 height 89
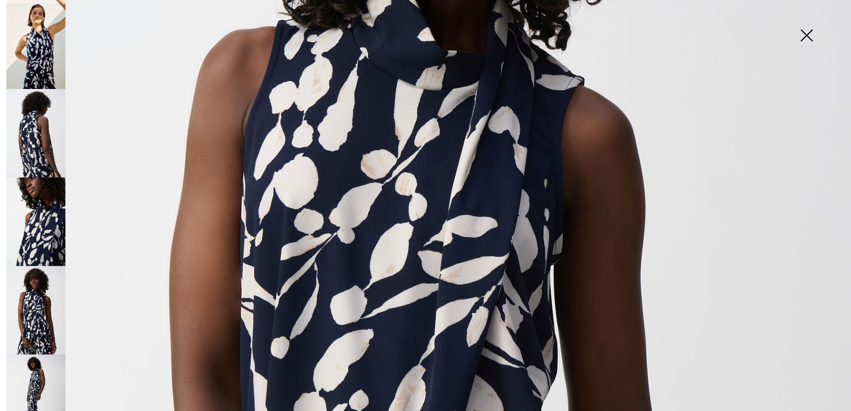
scroll to position [311, 0]
